Goal: Communication & Community: Answer question/provide support

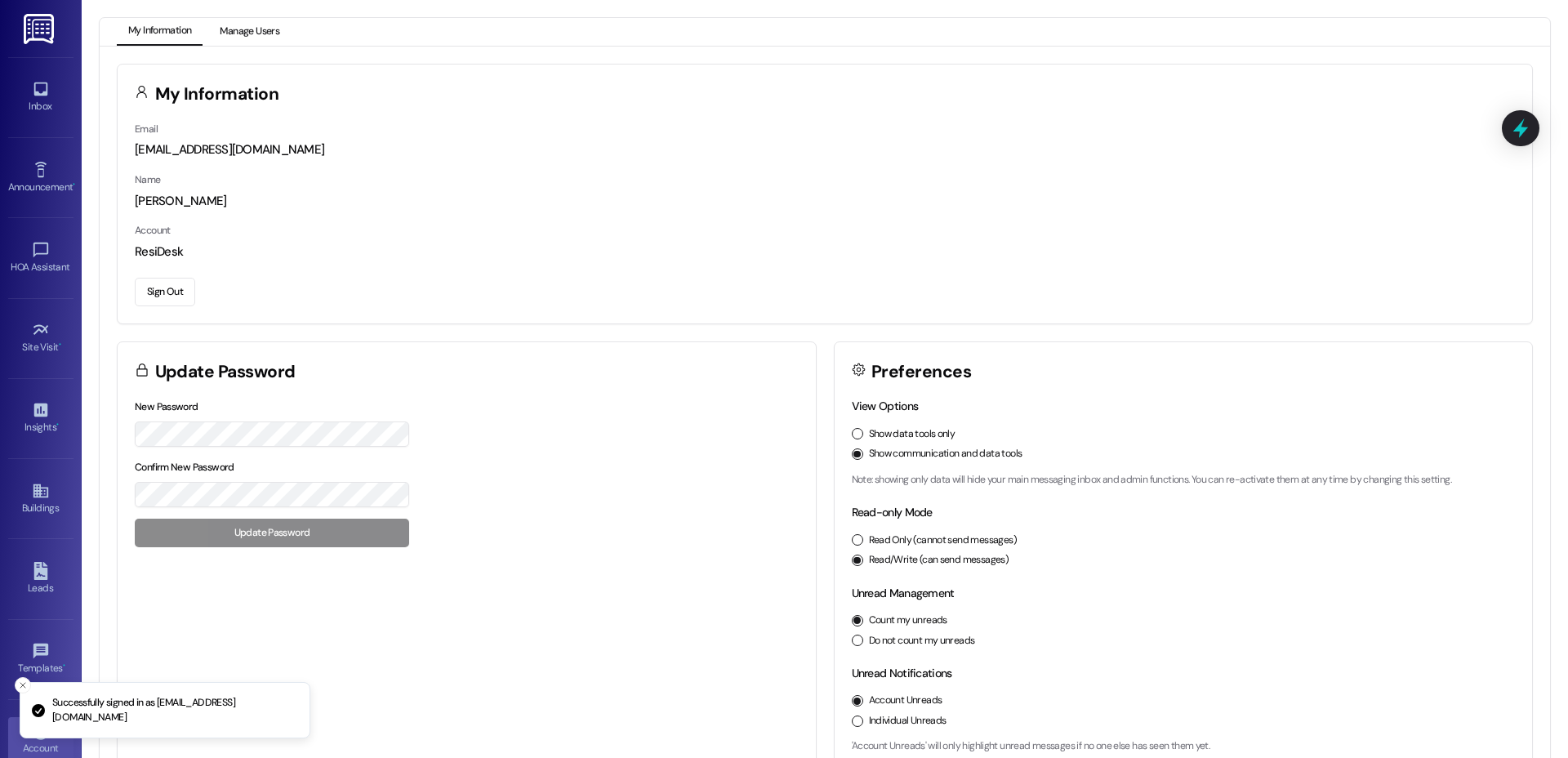
click at [251, 42] on button "Manage Users" at bounding box center [249, 32] width 83 height 28
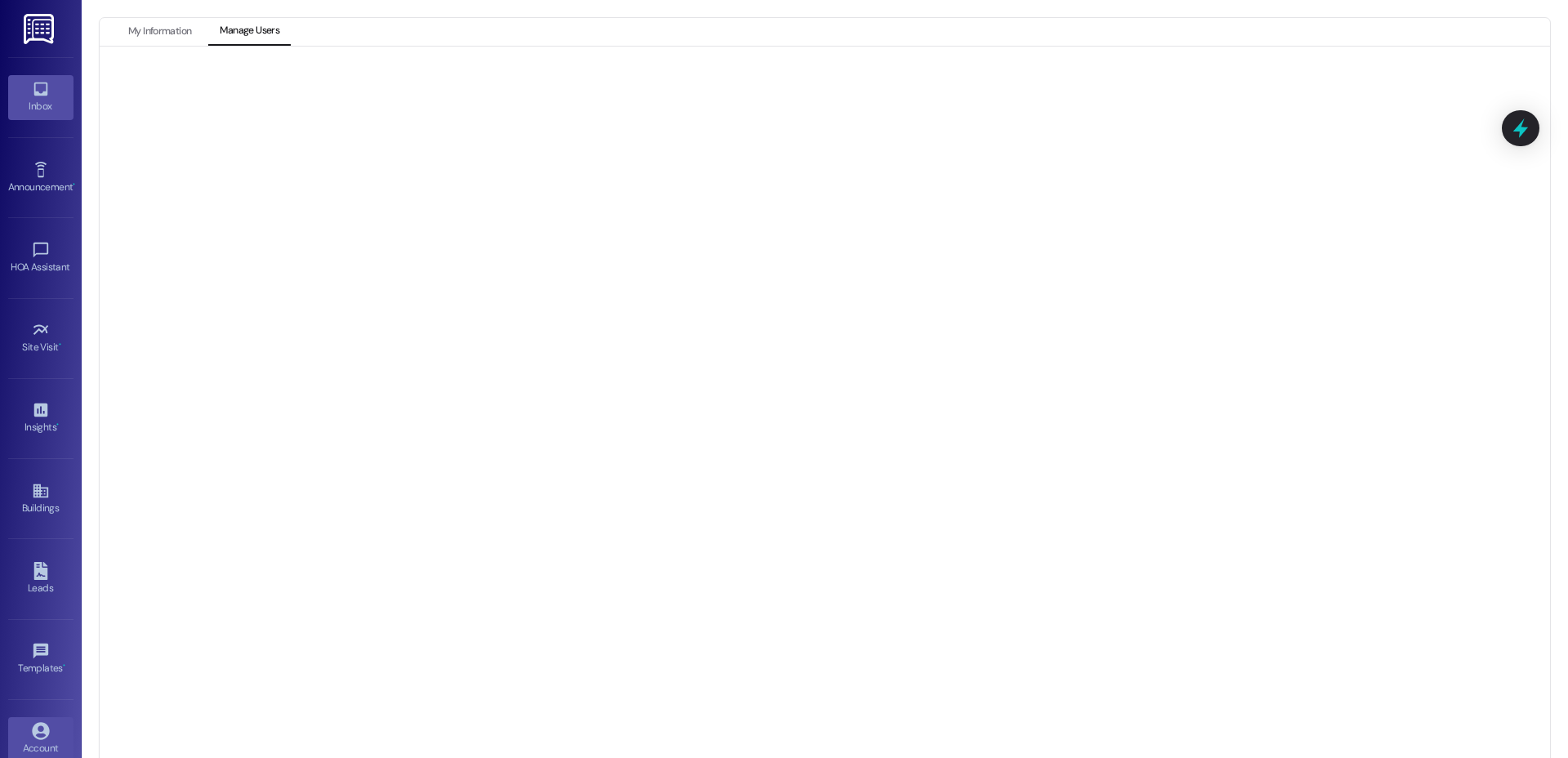
click at [39, 95] on icon at bounding box center [40, 89] width 14 height 14
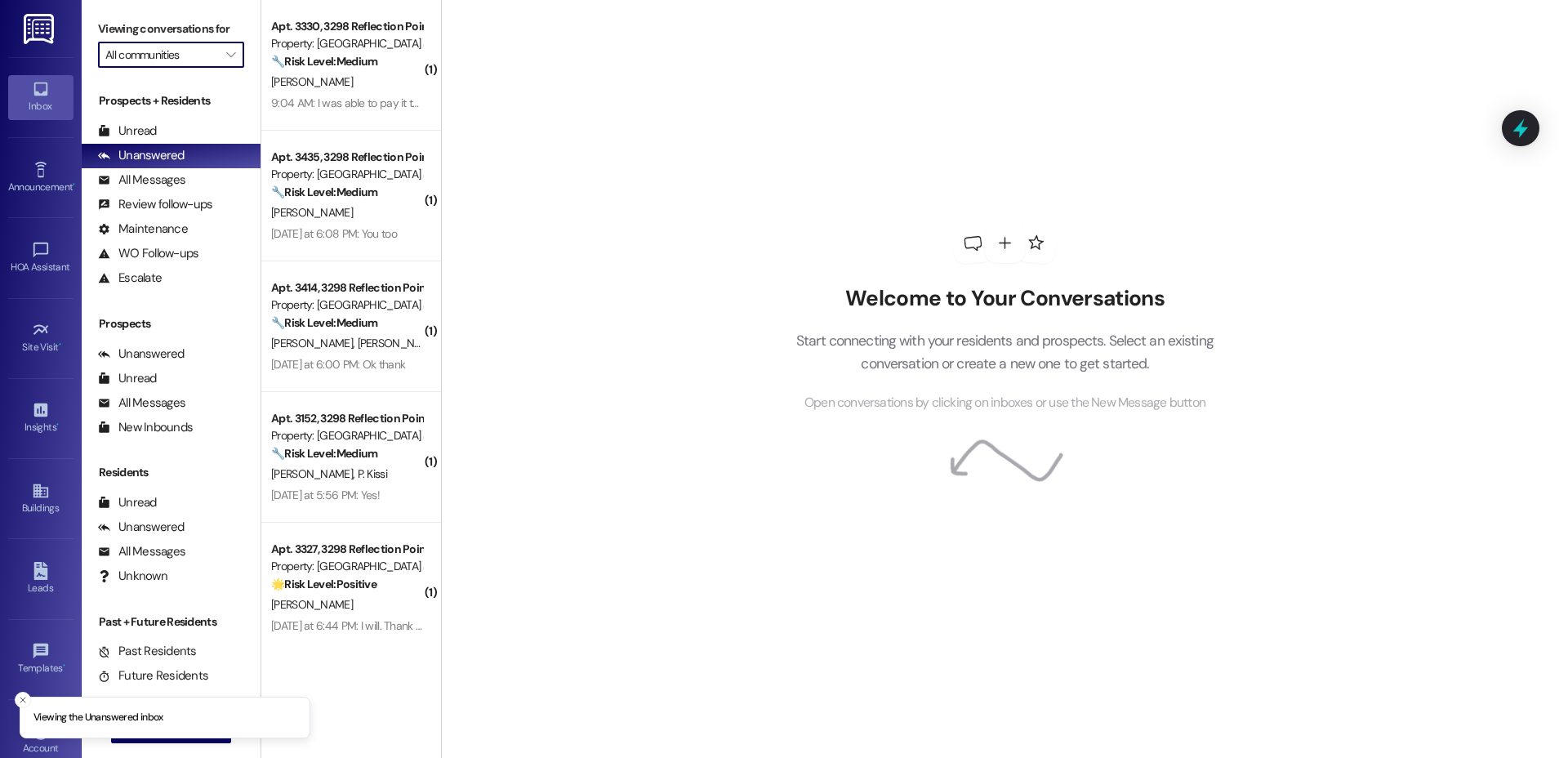
click at [195, 64] on input "All communities" at bounding box center [162, 54] width 113 height 26
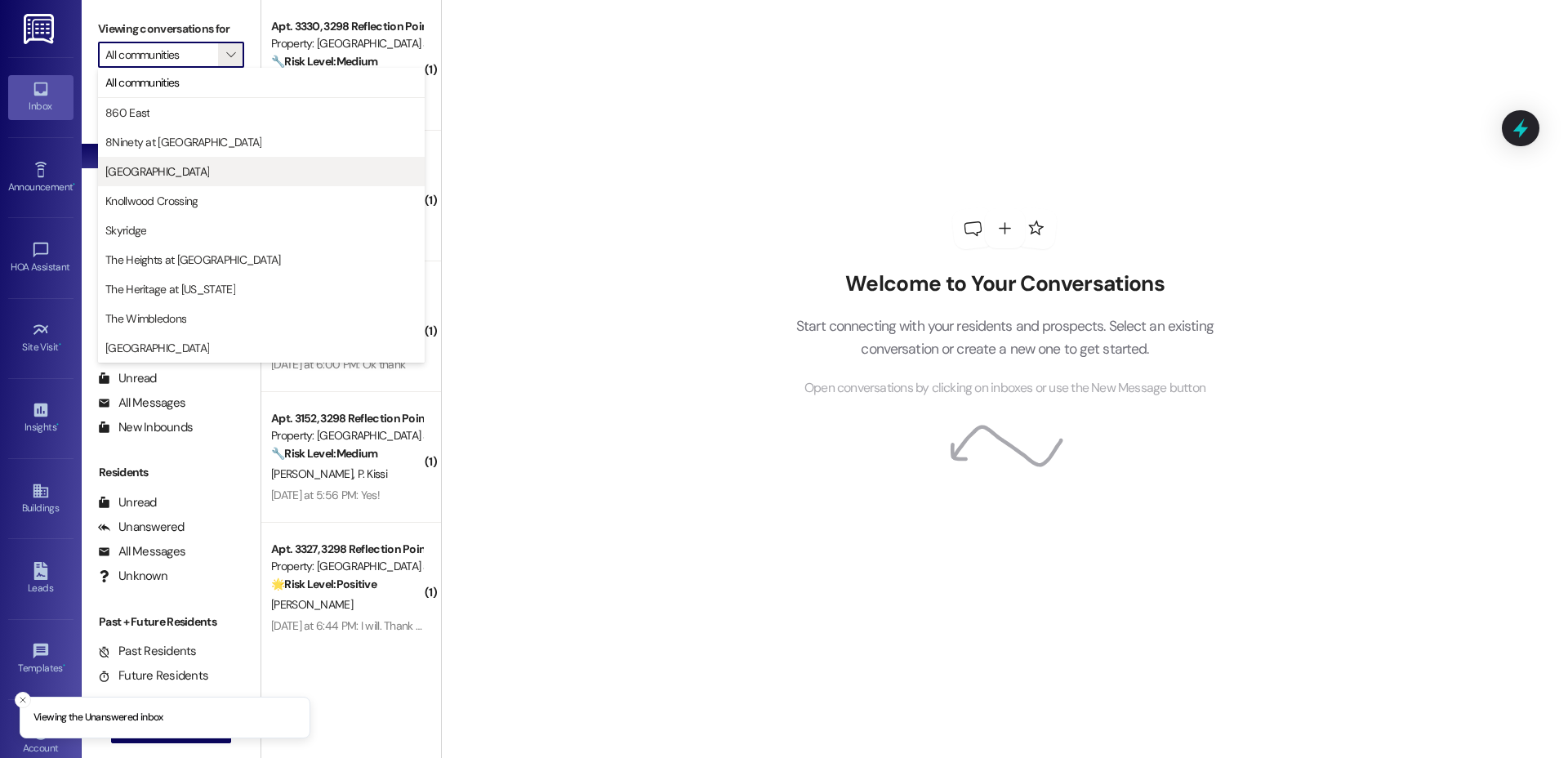
click at [185, 174] on span "[GEOGRAPHIC_DATA]" at bounding box center [158, 172] width 104 height 16
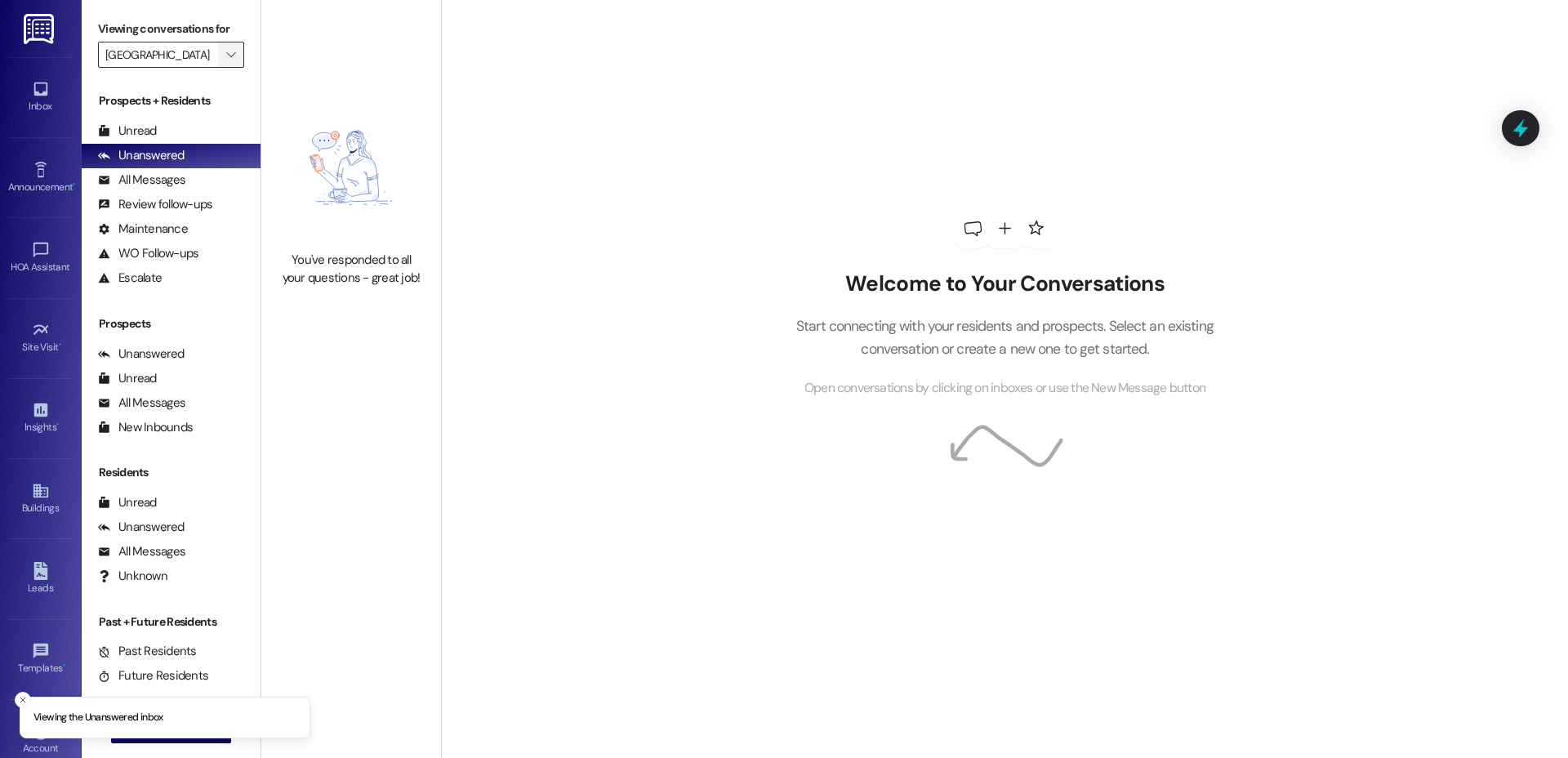
click at [218, 51] on button "" at bounding box center [231, 54] width 26 height 26
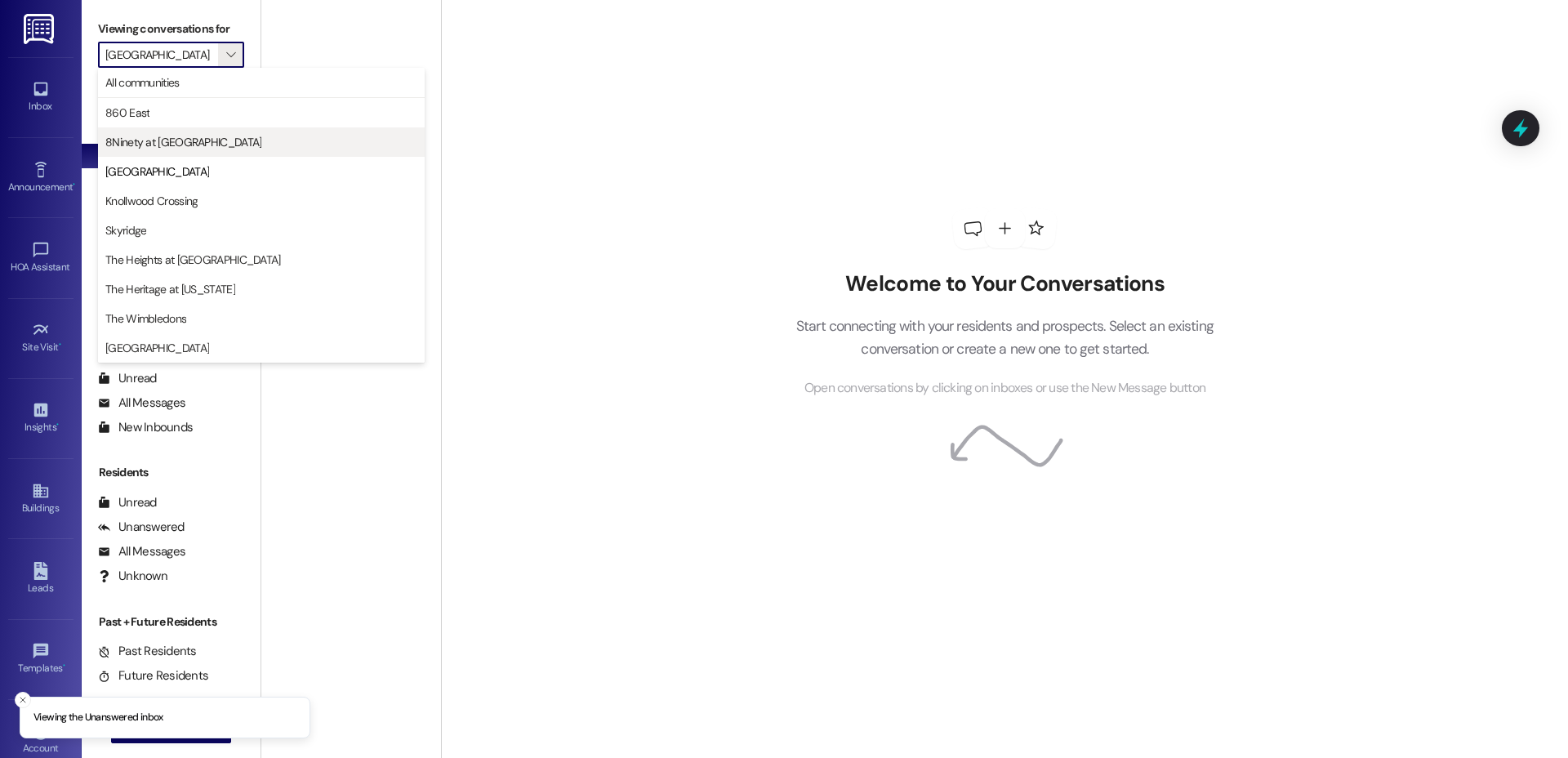
click at [181, 148] on span "8Ninety at [GEOGRAPHIC_DATA]" at bounding box center [183, 142] width 156 height 16
type input "8Ninety at [GEOGRAPHIC_DATA]"
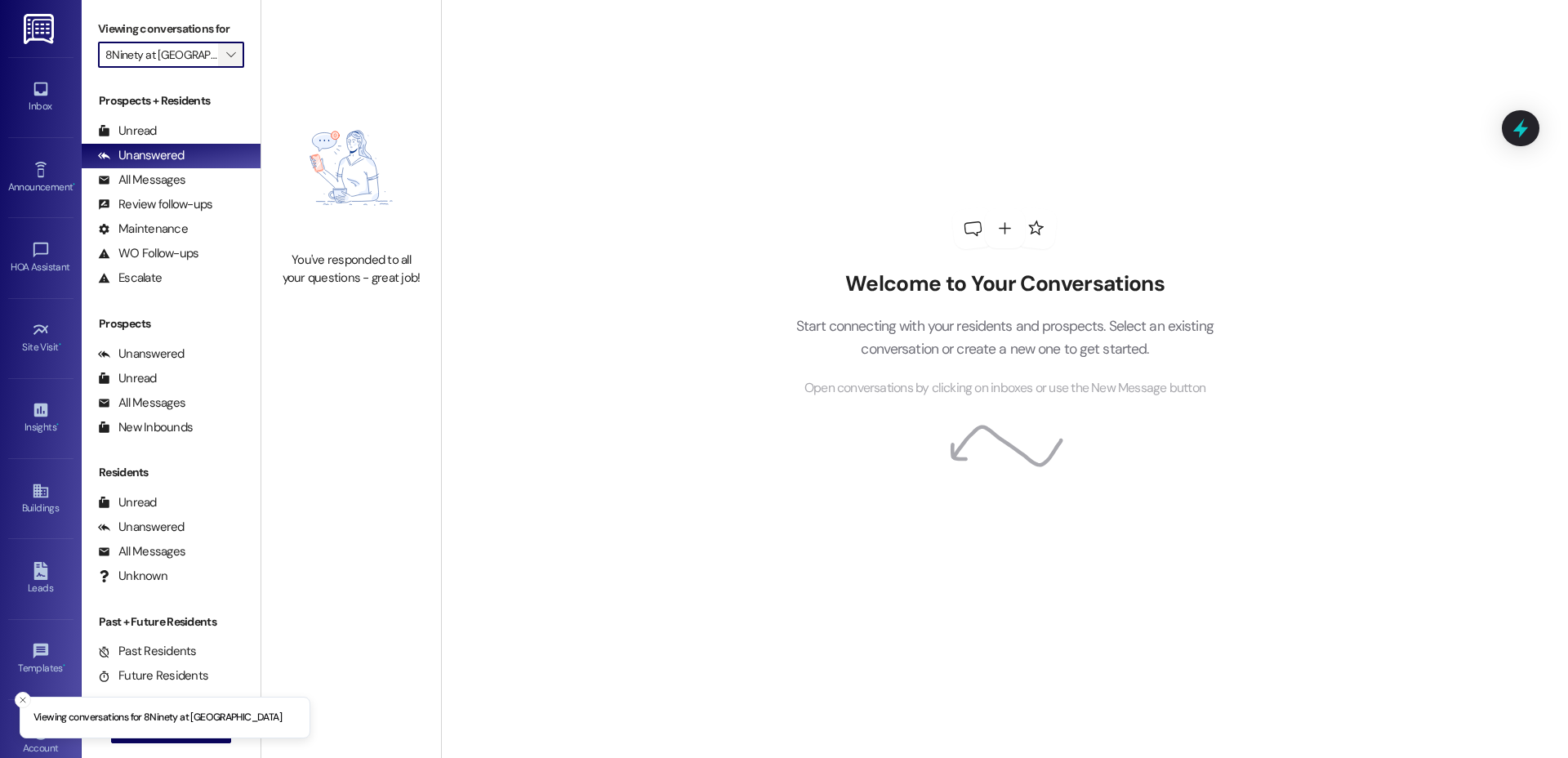
click at [226, 59] on icon "" at bounding box center [230, 54] width 9 height 13
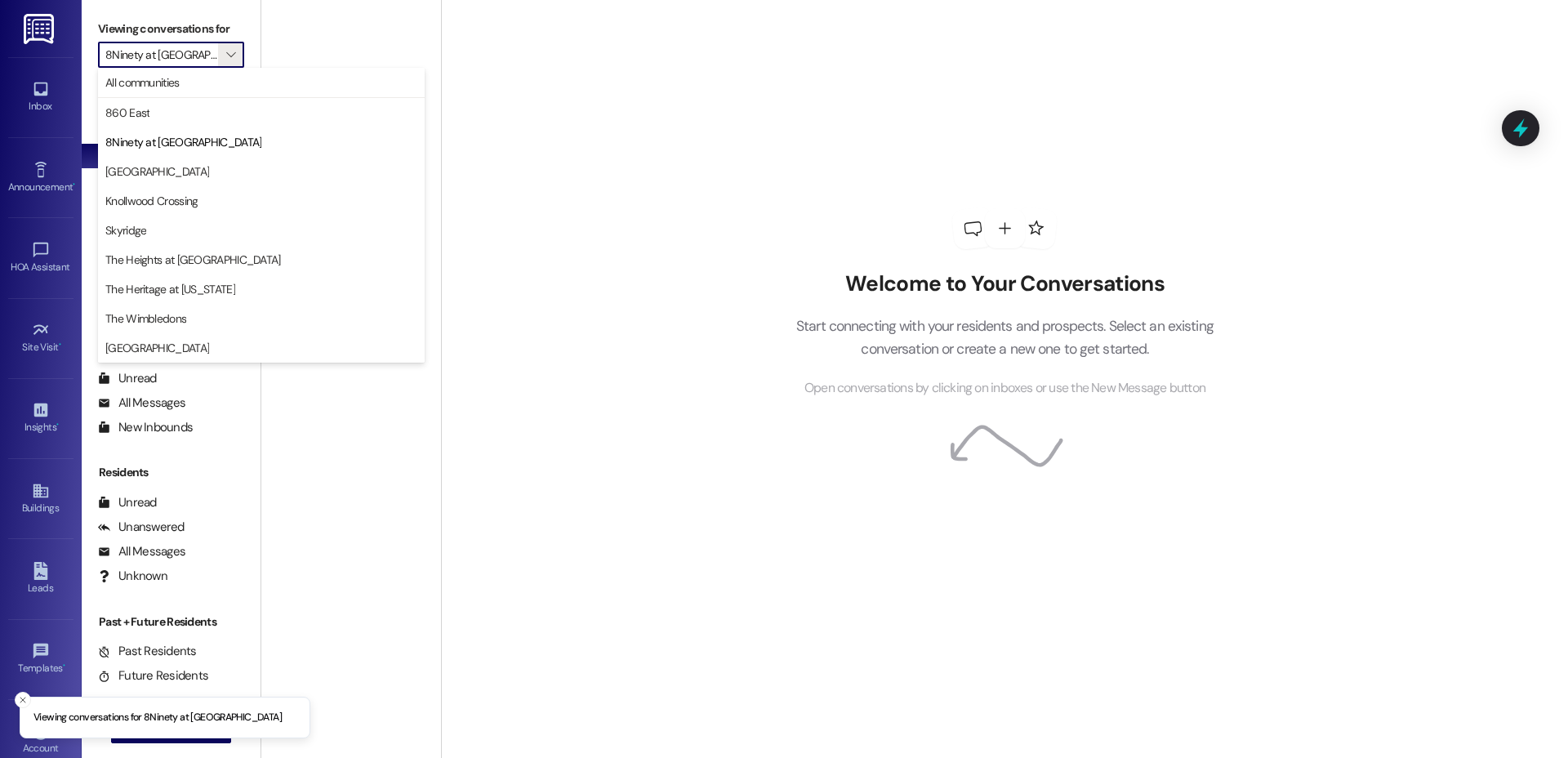
click at [608, 409] on div "Welcome to Your Conversations Start connecting with your residents and prospect…" at bounding box center [1004, 379] width 1127 height 758
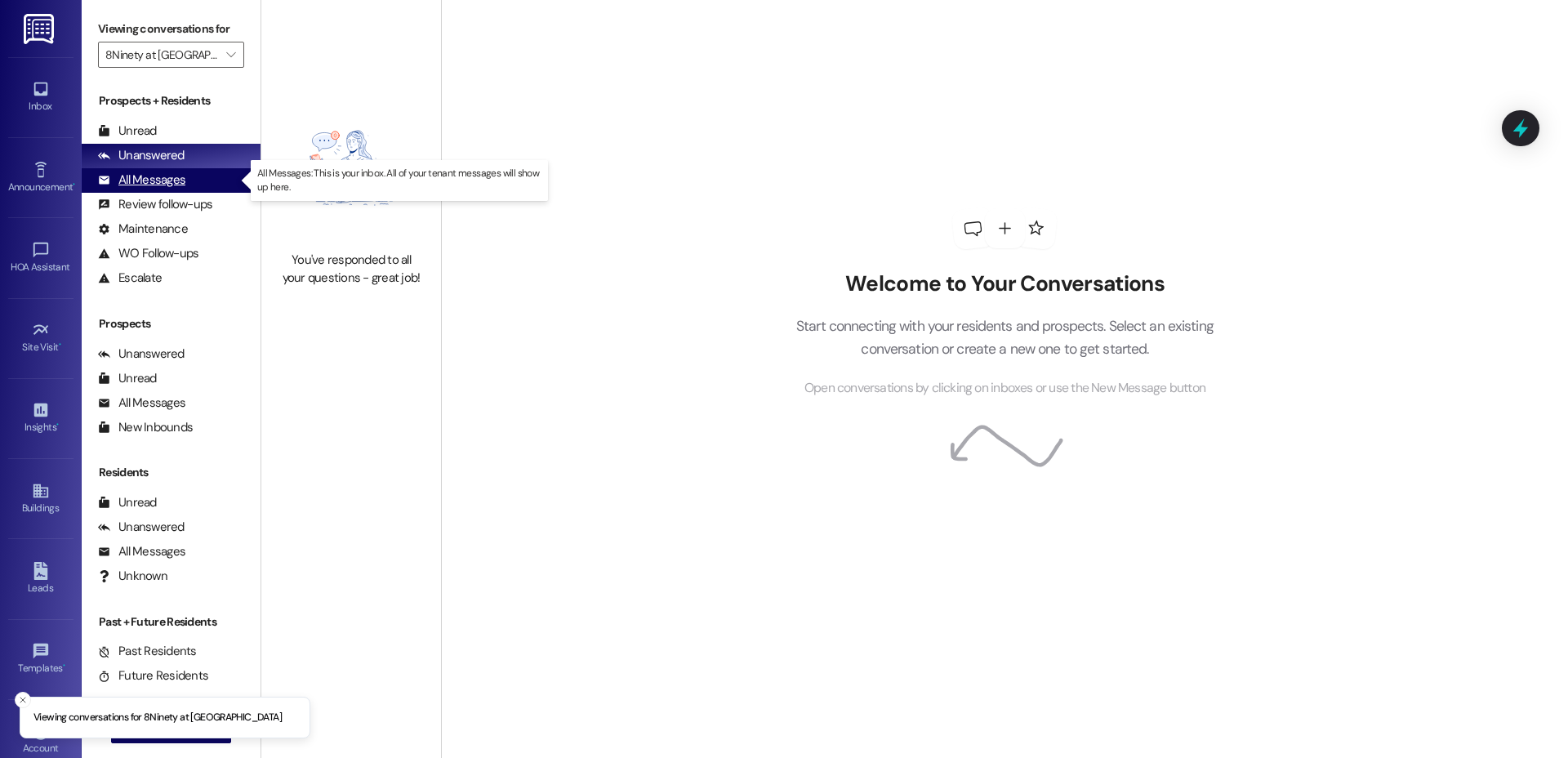
click at [180, 178] on div "All Messages" at bounding box center [142, 180] width 87 height 17
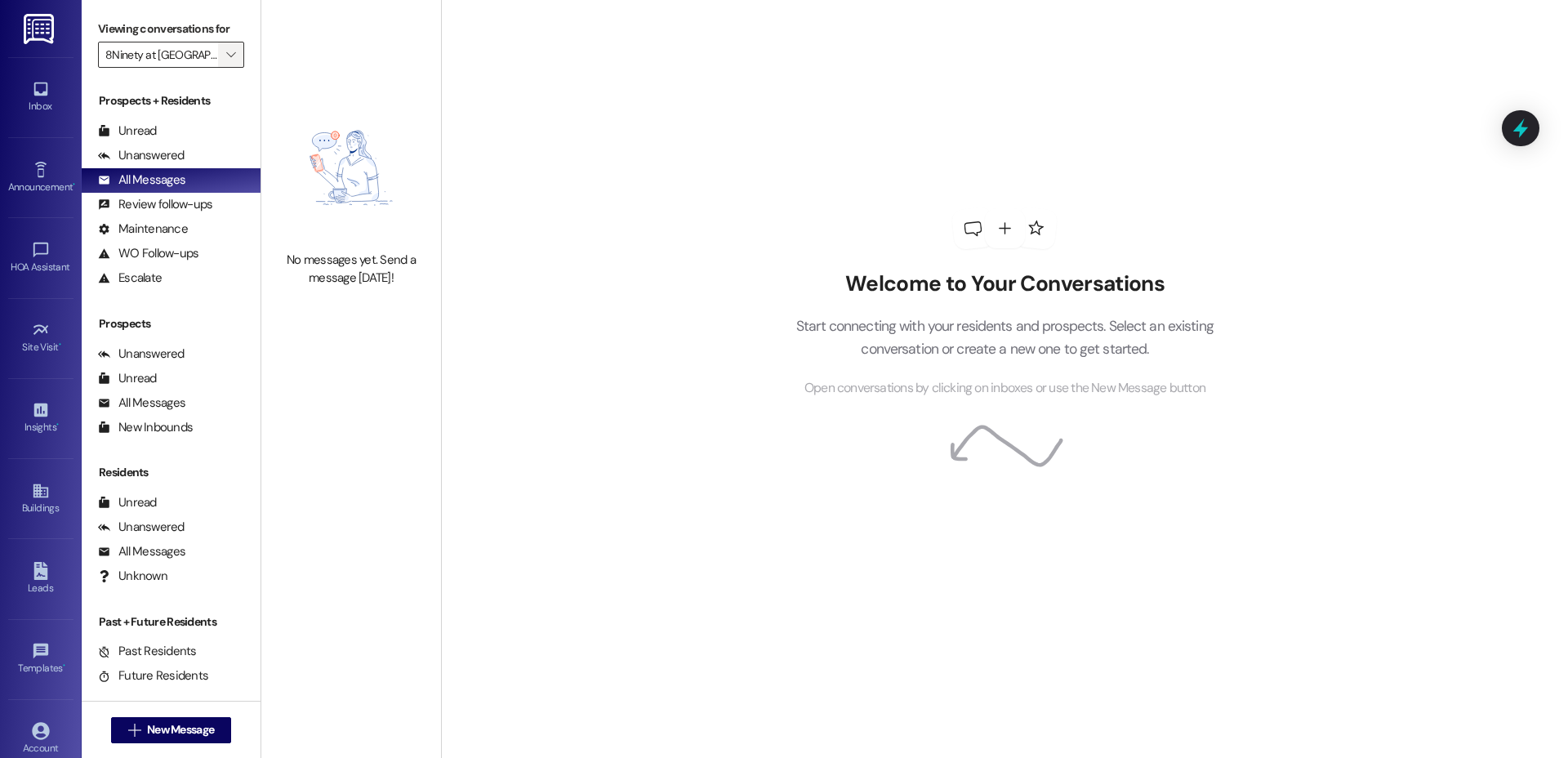
click at [223, 54] on span "" at bounding box center [230, 54] width 16 height 26
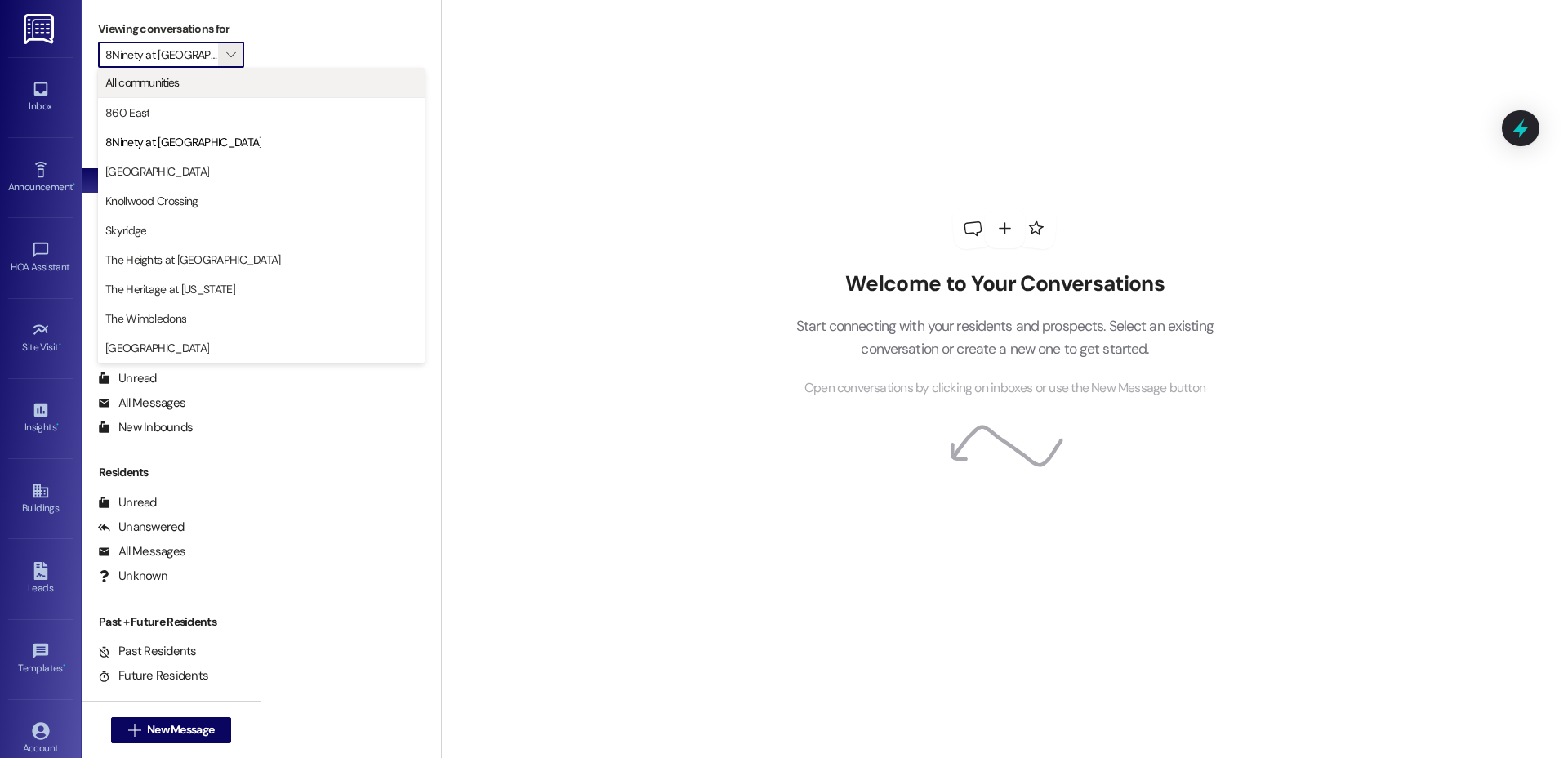
click at [194, 90] on span "All communities" at bounding box center [262, 82] width 312 height 16
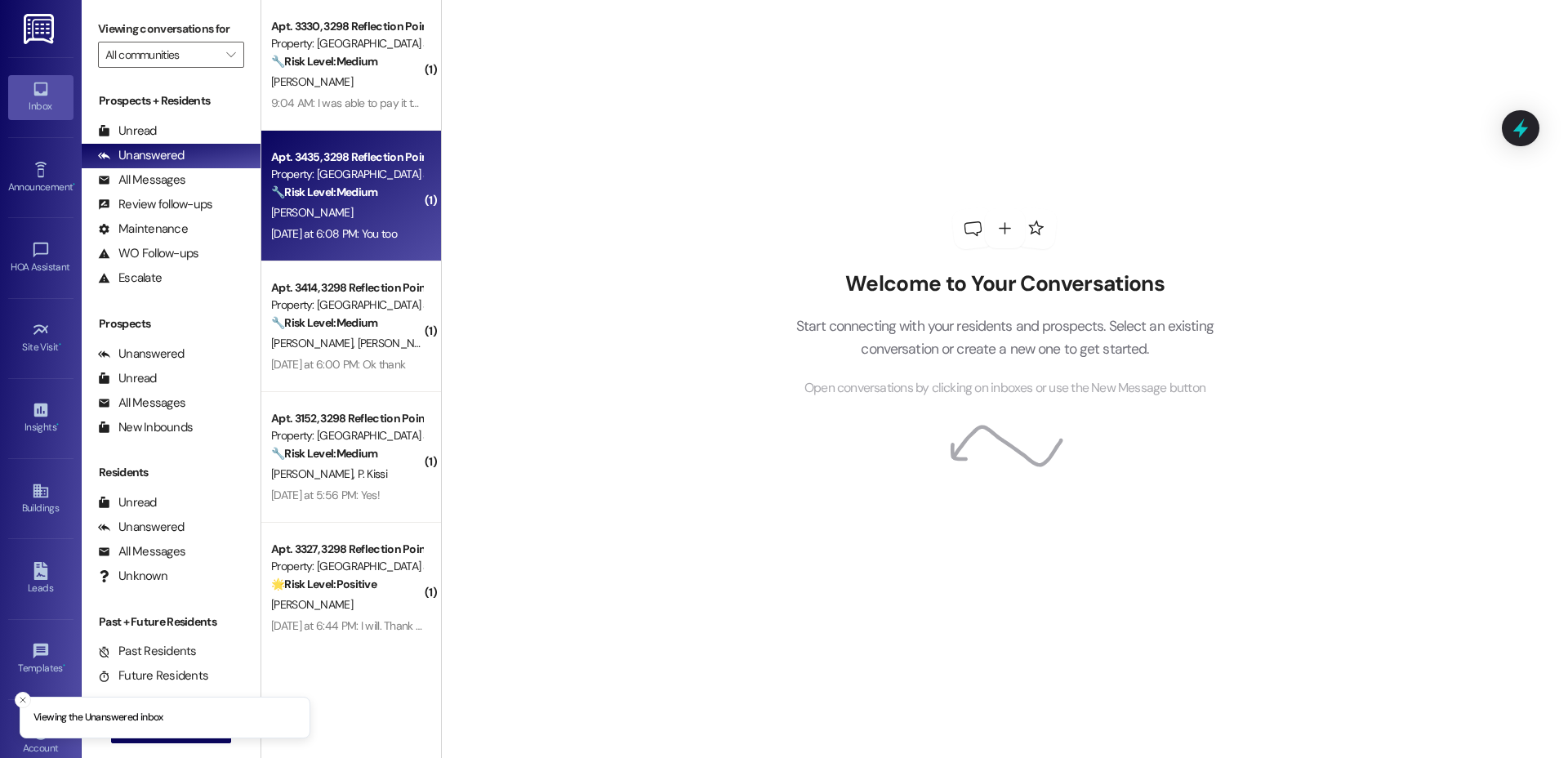
click at [341, 256] on div "Apt. 3435, 3298 Reflection Pointe Property: [GEOGRAPHIC_DATA] at [GEOGRAPHIC_DA…" at bounding box center [352, 195] width 180 height 130
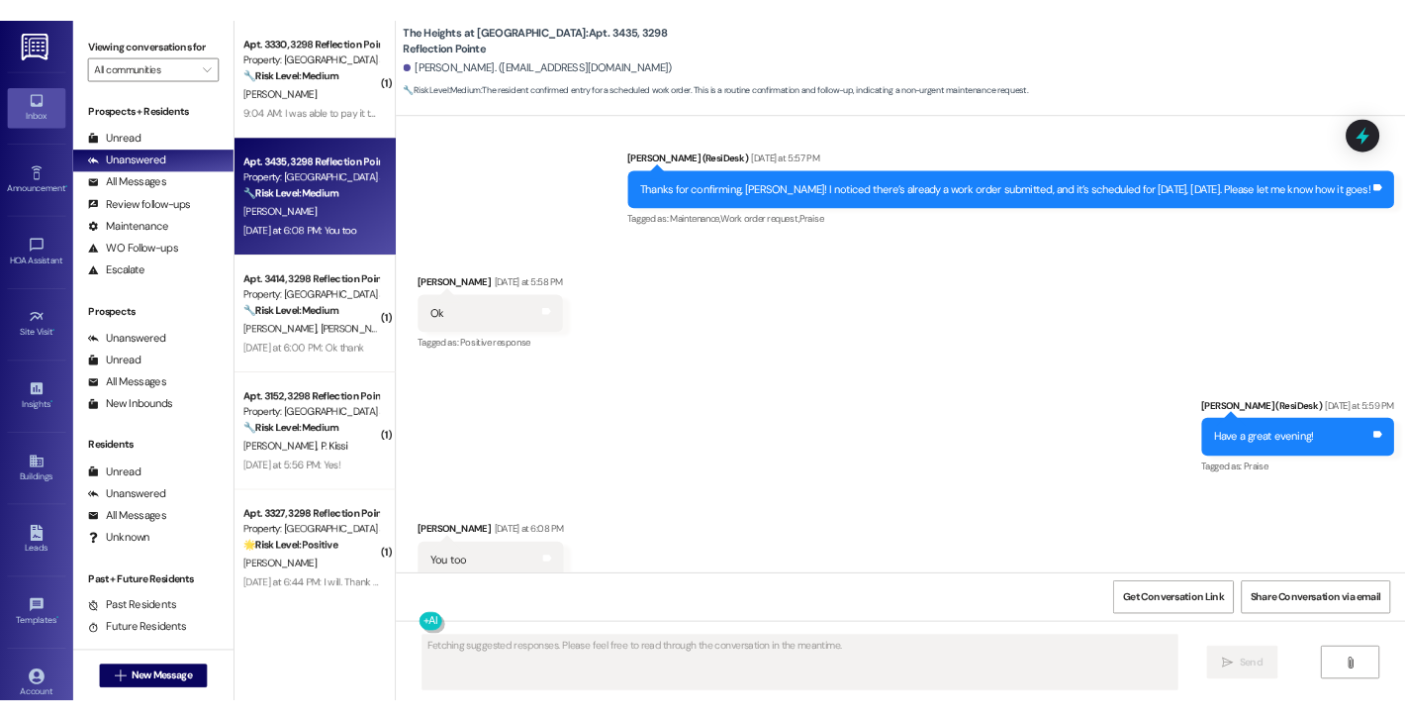
scroll to position [2027, 0]
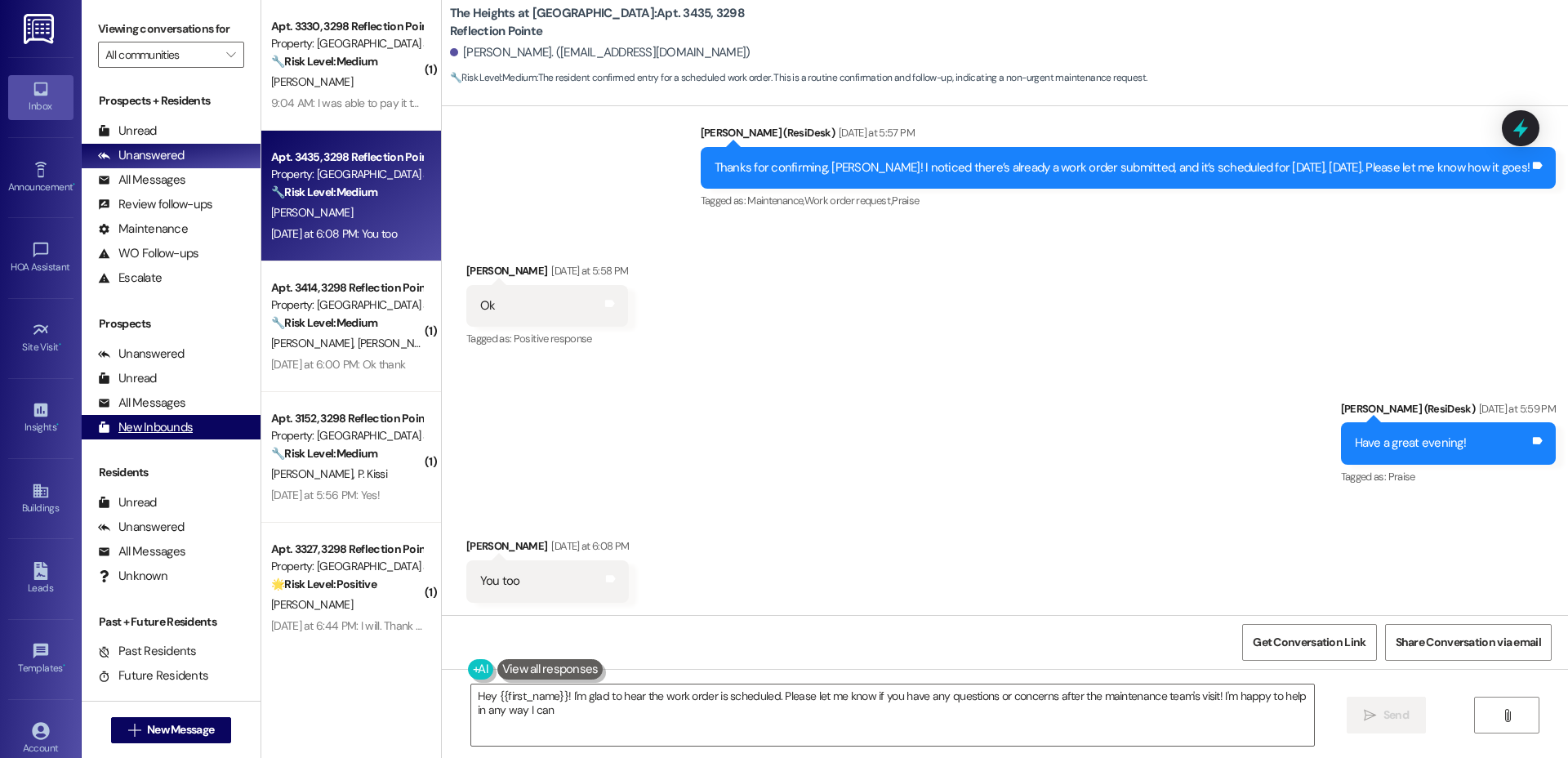
type textarea "Hey {{first_name}}! I'm glad to hear the work order is scheduled. Please let me…"
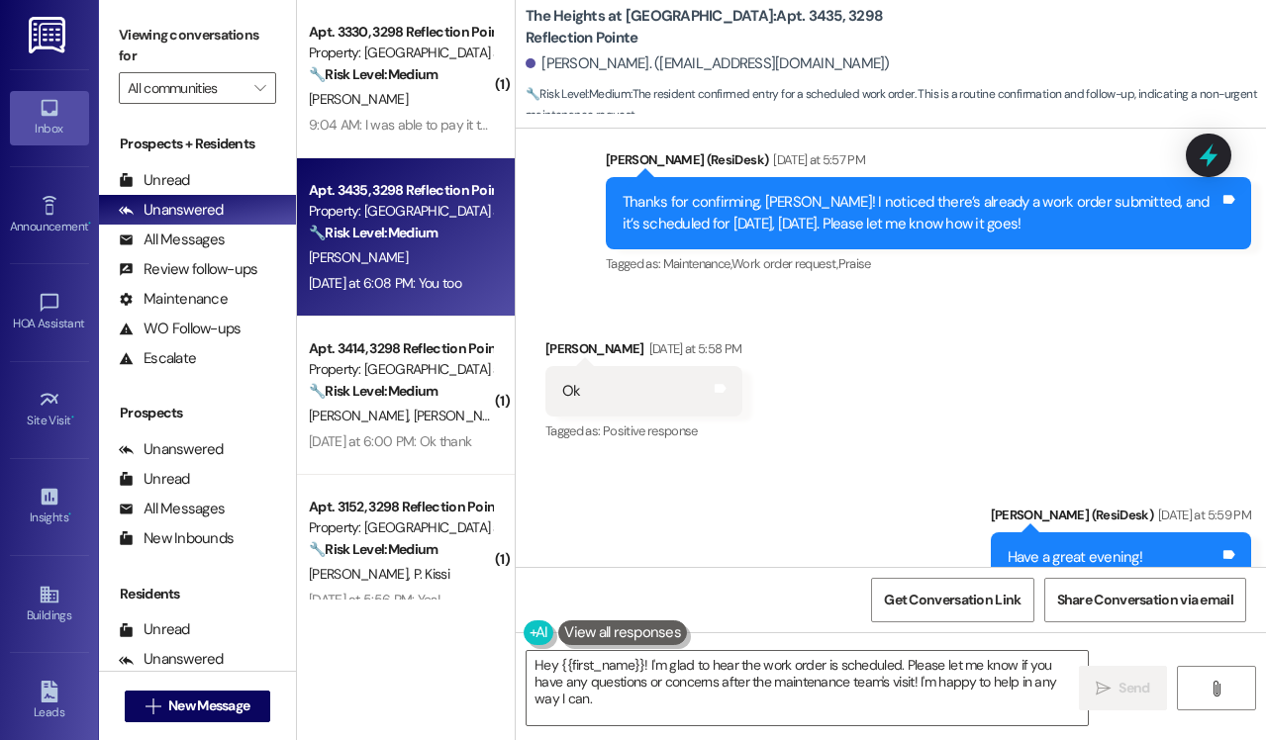
scroll to position [301, 0]
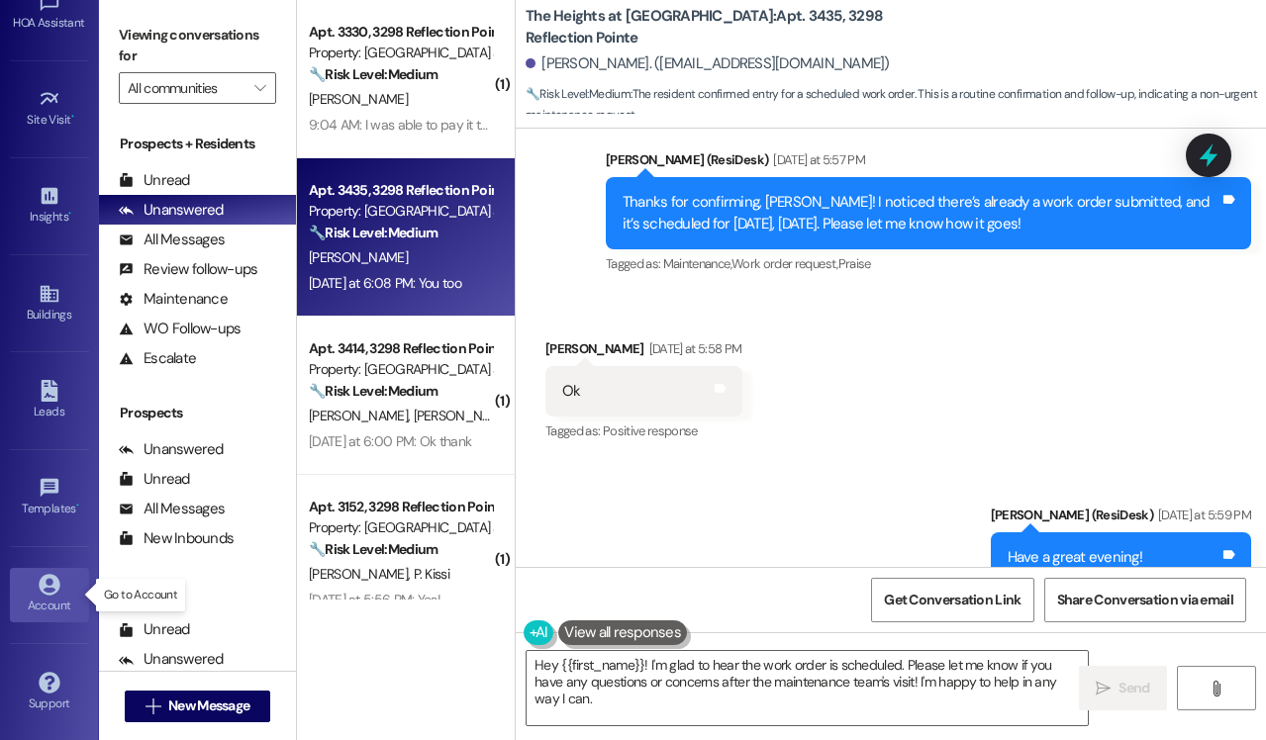
click at [43, 607] on div "Account" at bounding box center [49, 606] width 99 height 20
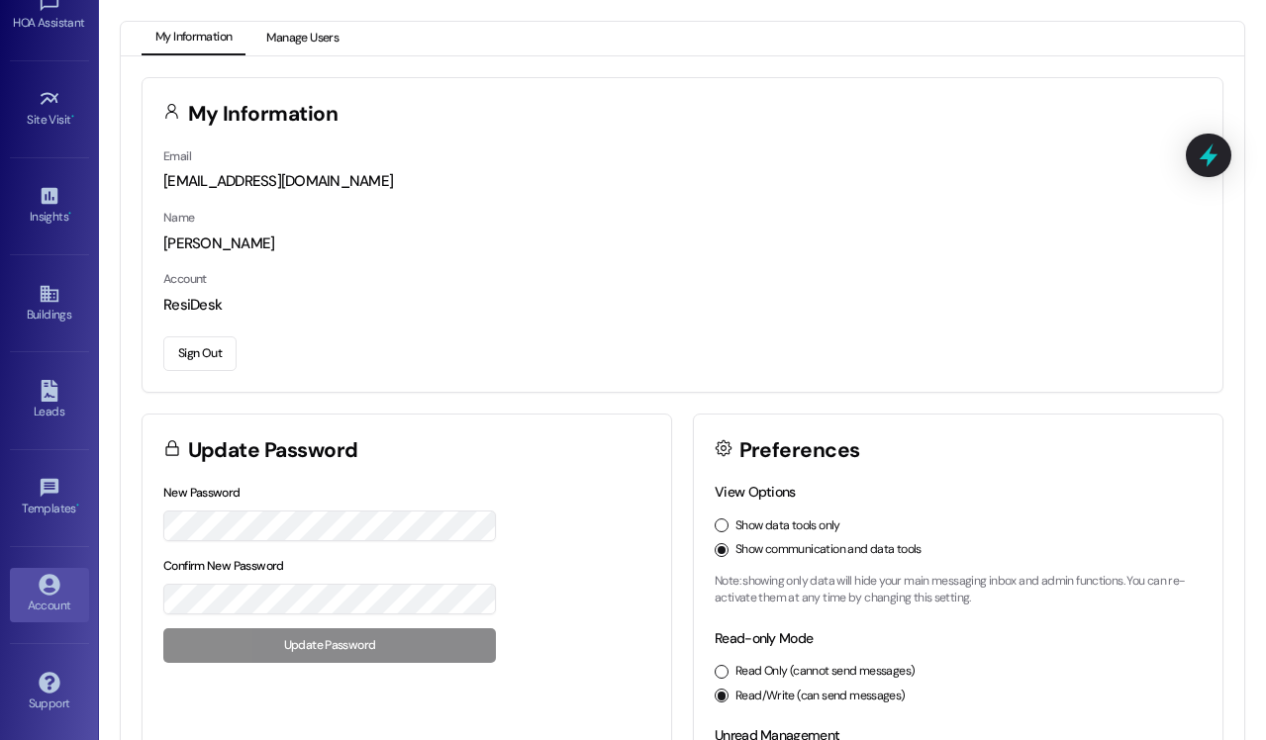
click at [315, 37] on button "Manage Users" at bounding box center [302, 39] width 100 height 34
